Goal: Navigation & Orientation: Go to known website

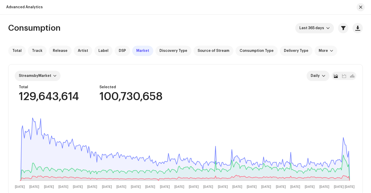
scroll to position [122, 0]
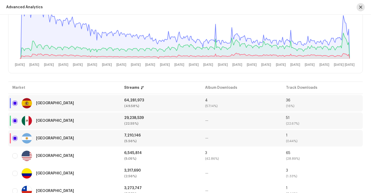
click at [361, 7] on span "button" at bounding box center [360, 7] width 3 height 4
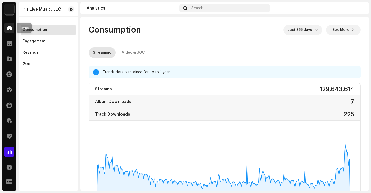
click at [6, 27] on div at bounding box center [9, 28] width 10 height 10
